Goal: Task Accomplishment & Management: Manage account settings

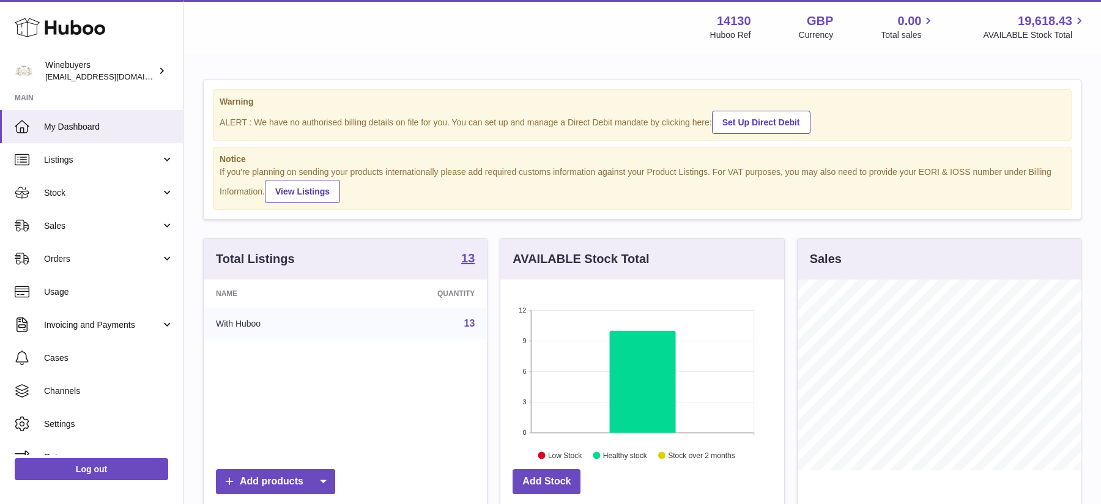
scroll to position [190, 283]
click at [79, 229] on span "Sales" at bounding box center [102, 226] width 117 height 12
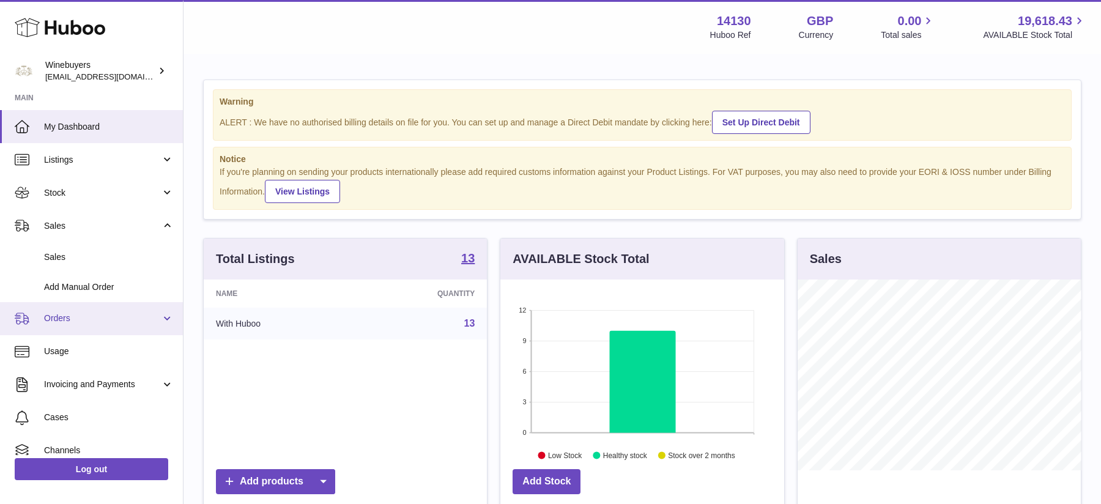
click at [67, 327] on link "Orders" at bounding box center [91, 318] width 183 height 33
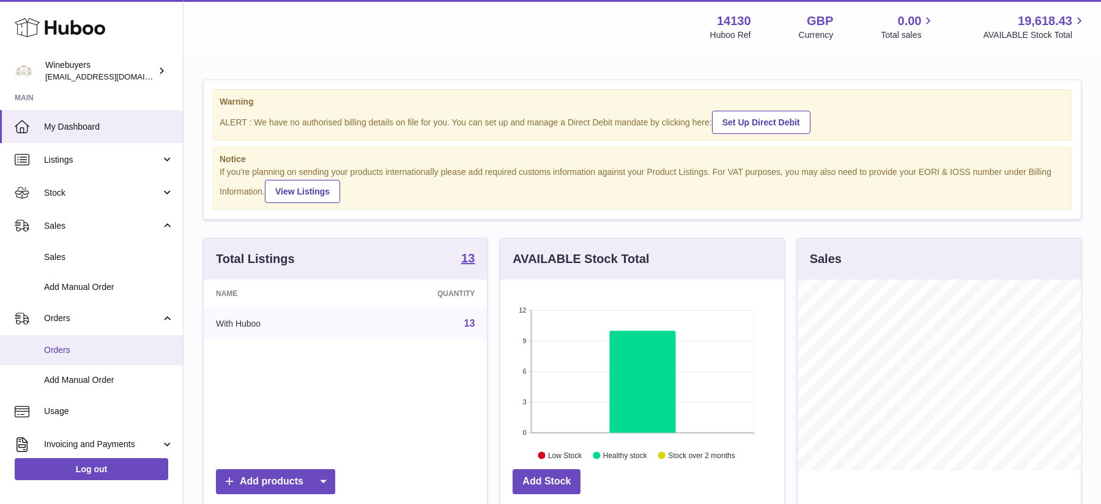
click at [67, 346] on span "Orders" at bounding box center [109, 350] width 130 height 12
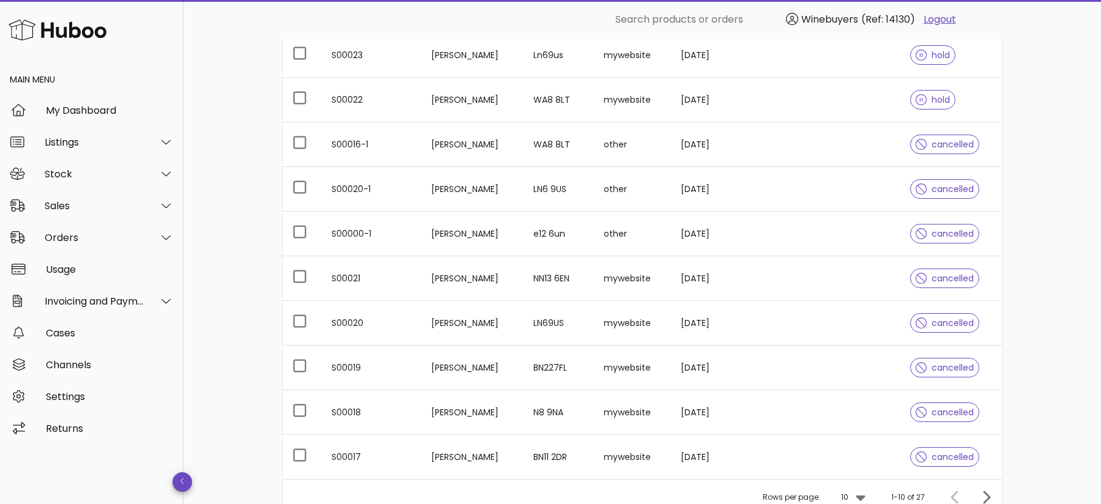
scroll to position [298, 0]
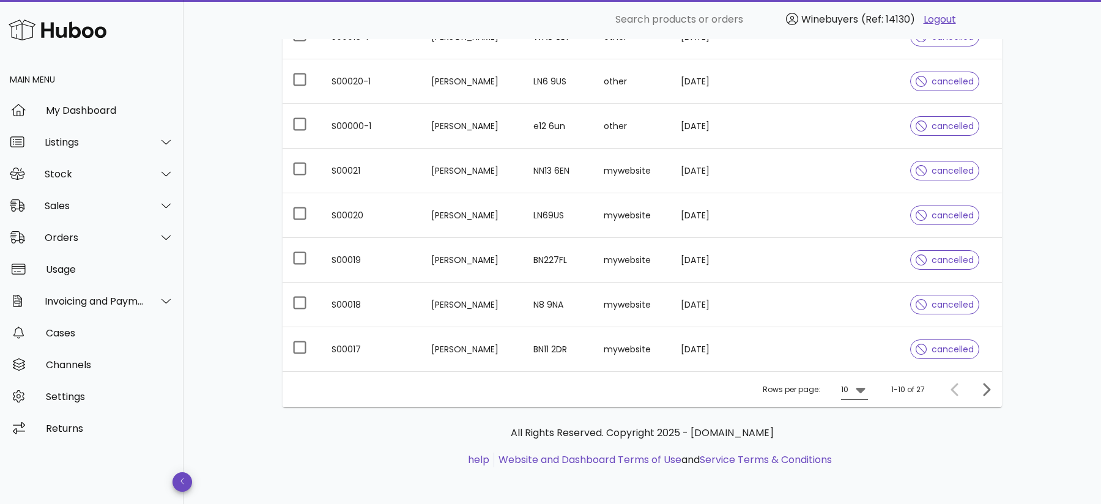
click at [853, 390] on div at bounding box center [859, 389] width 17 height 15
click at [856, 456] on div "50" at bounding box center [858, 456] width 12 height 12
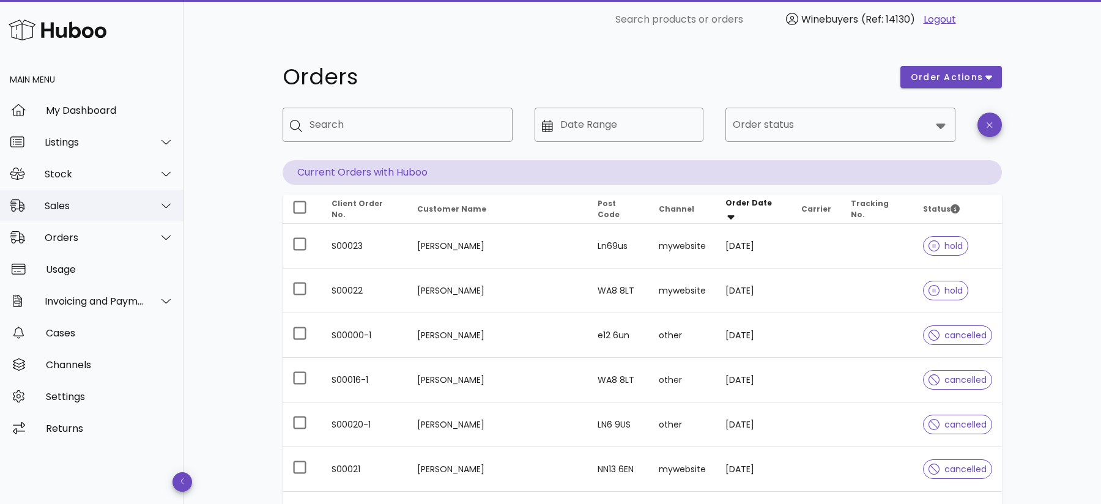
click at [87, 212] on div "Sales" at bounding box center [91, 206] width 183 height 32
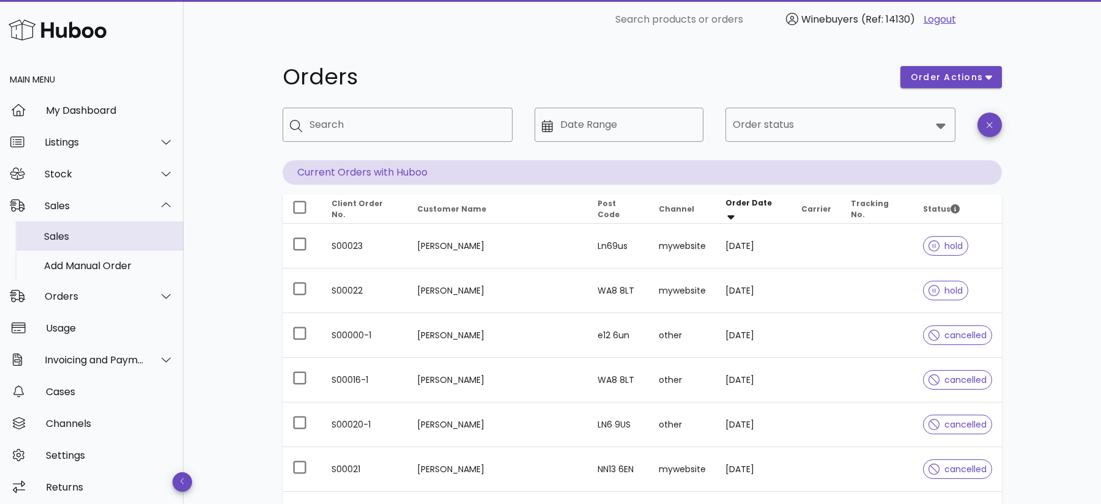
click at [82, 234] on div "Sales" at bounding box center [109, 237] width 130 height 12
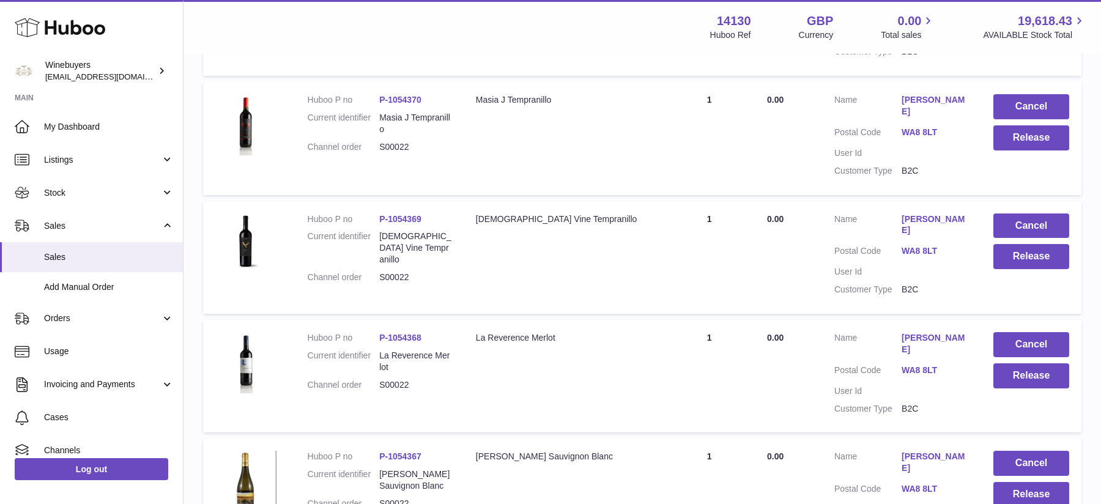
scroll to position [1005, 0]
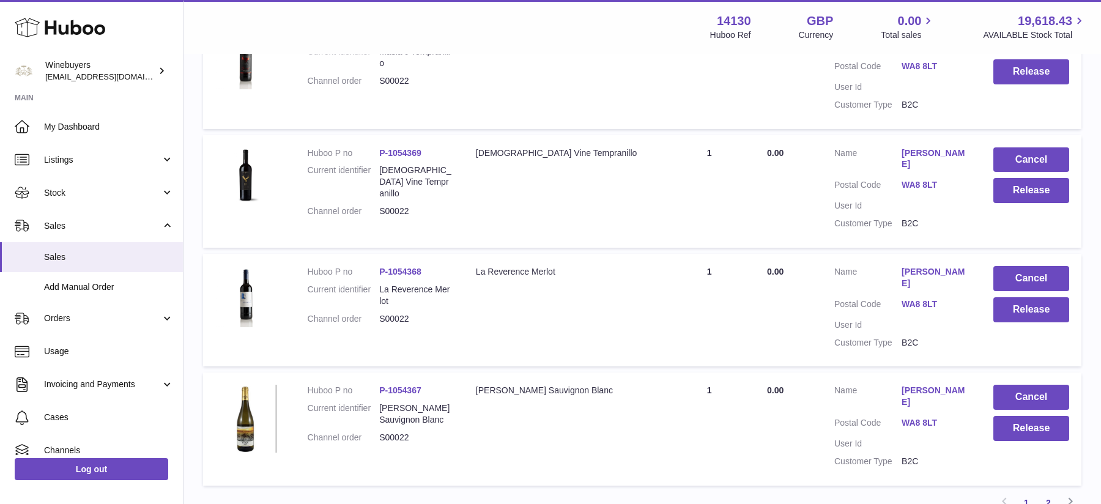
click at [1047, 492] on link "2" at bounding box center [1048, 503] width 22 height 22
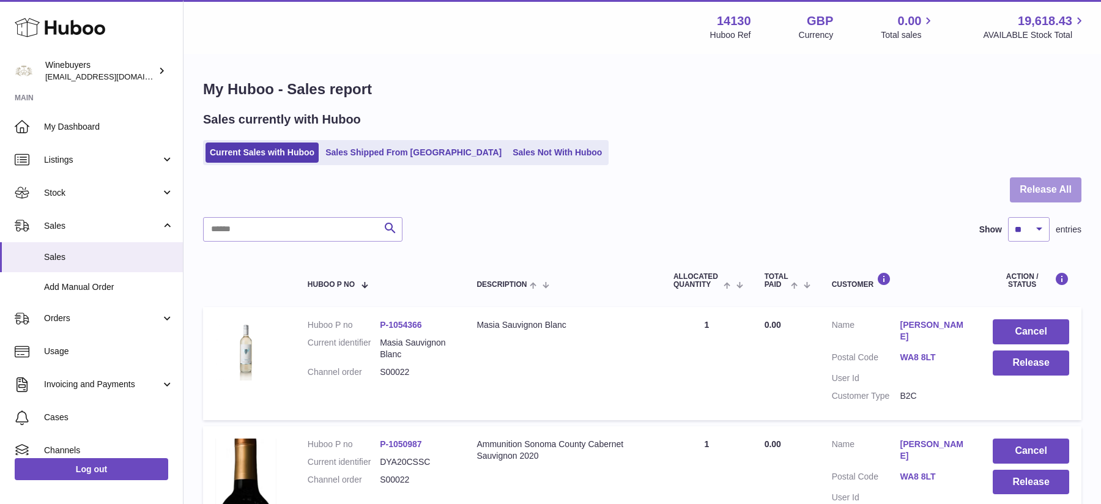
click at [1062, 185] on button "Release All" at bounding box center [1046, 189] width 72 height 25
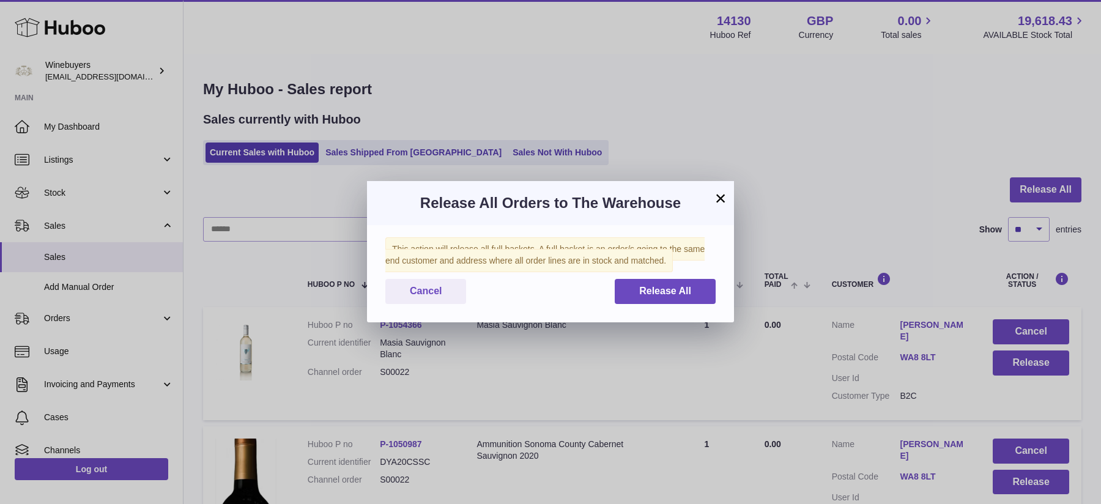
click at [717, 198] on button "×" at bounding box center [720, 198] width 15 height 15
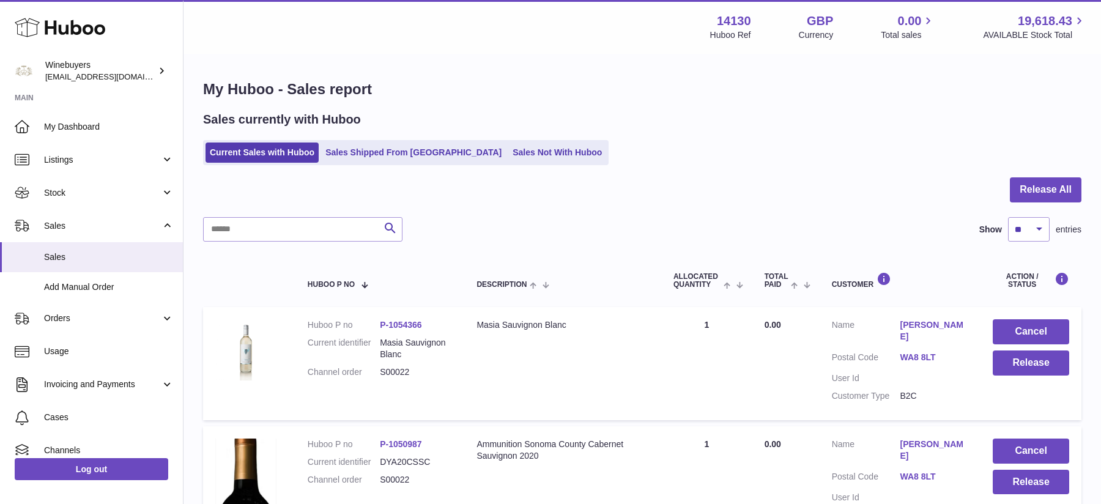
scroll to position [286, 0]
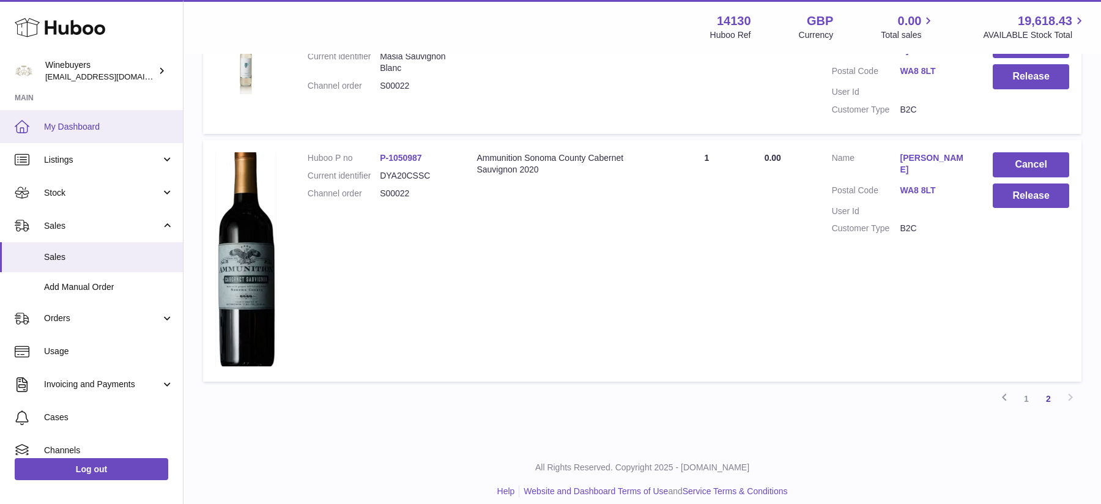
click at [94, 133] on link "My Dashboard" at bounding box center [91, 126] width 183 height 33
